Goal: Information Seeking & Learning: Learn about a topic

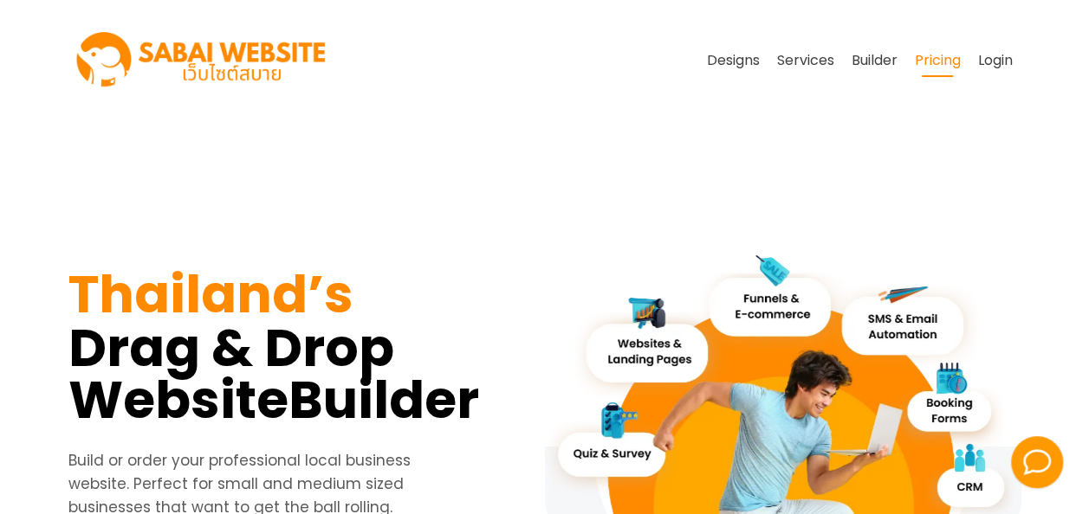
click at [929, 54] on link "Pricing" at bounding box center [937, 60] width 63 height 33
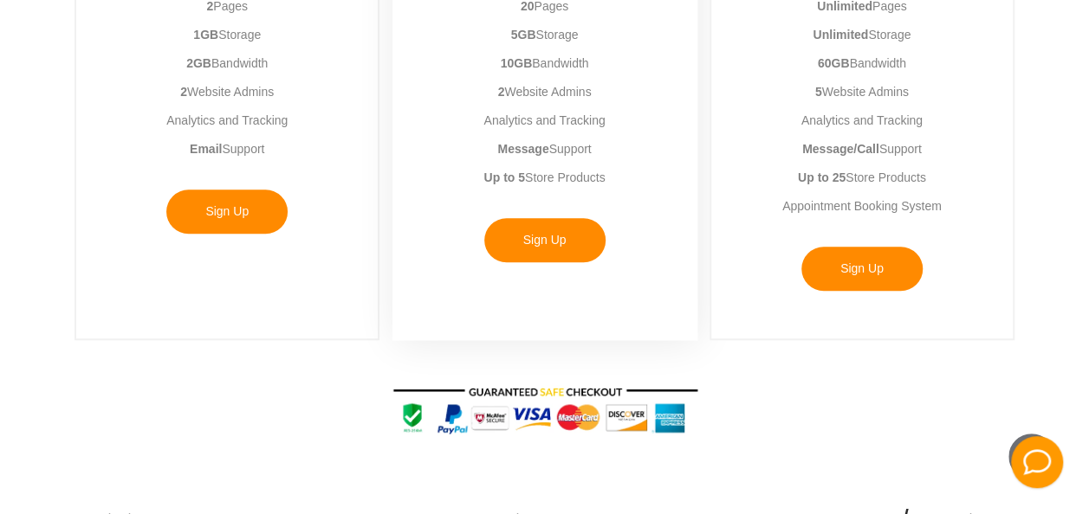
scroll to position [346, 0]
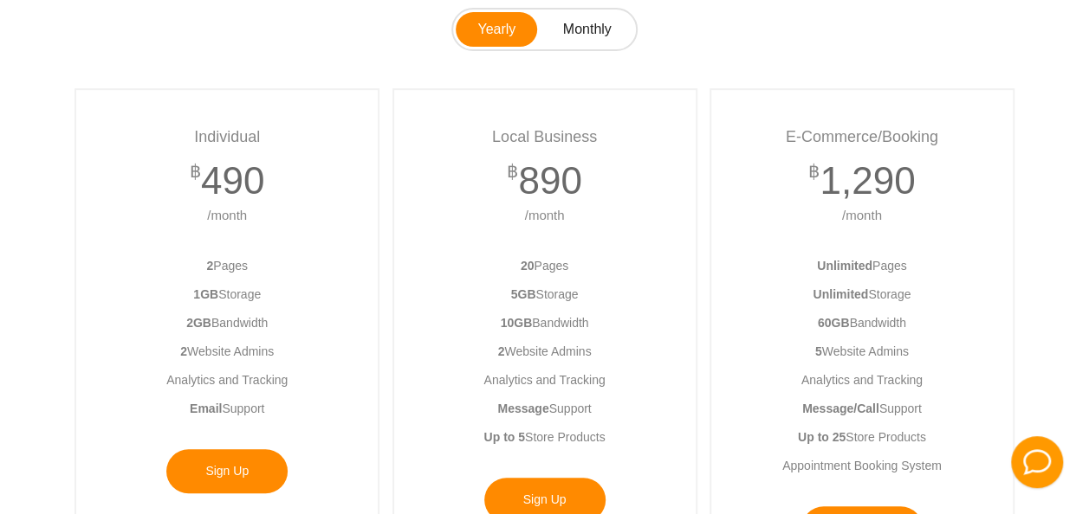
click at [589, 26] on link "Monthly" at bounding box center [587, 29] width 92 height 35
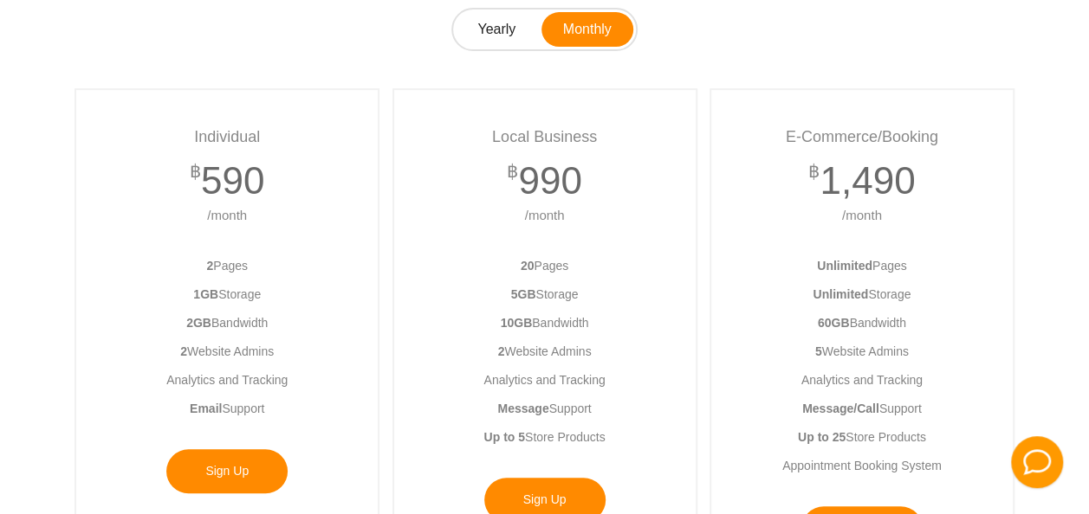
click at [472, 29] on link "Yearly" at bounding box center [496, 29] width 81 height 35
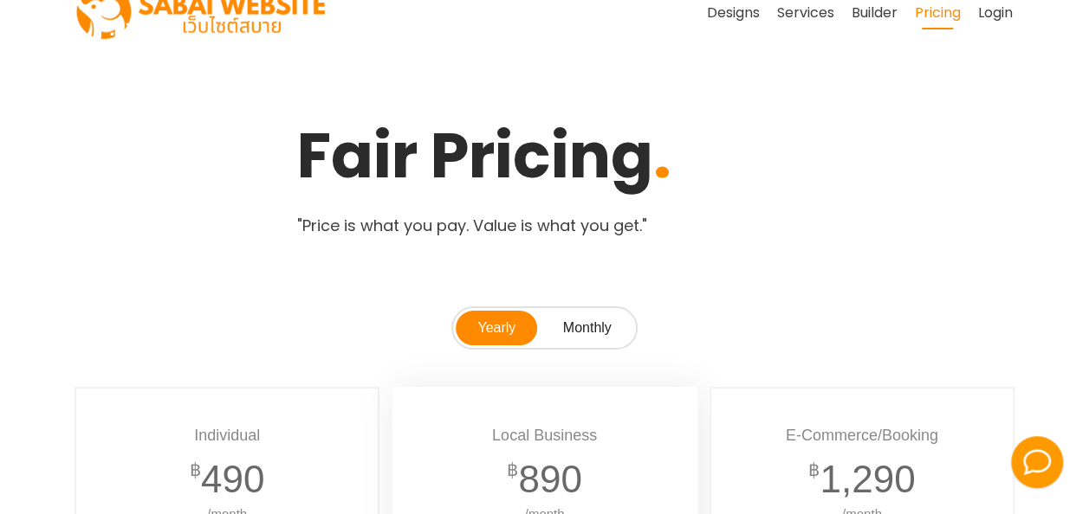
scroll to position [0, 0]
